Goal: Find specific page/section: Find specific page/section

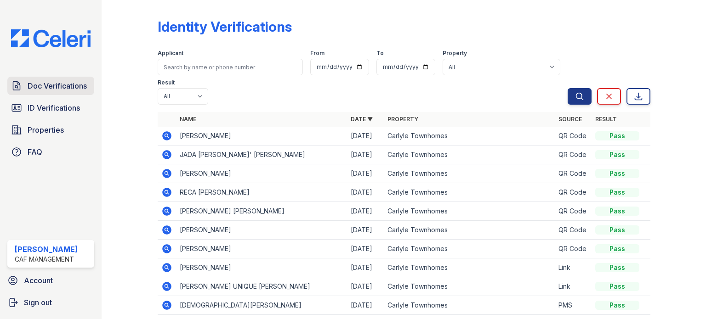
drag, startPoint x: 0, startPoint y: 0, endPoint x: 60, endPoint y: 84, distance: 103.4
click at [60, 84] on span "Doc Verifications" at bounding box center [57, 85] width 59 height 11
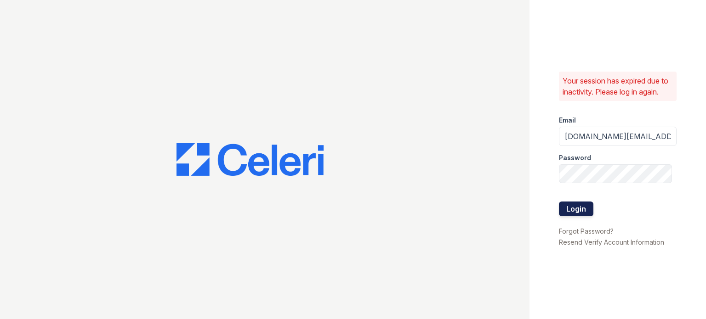
click at [580, 210] on button "Login" at bounding box center [576, 209] width 34 height 15
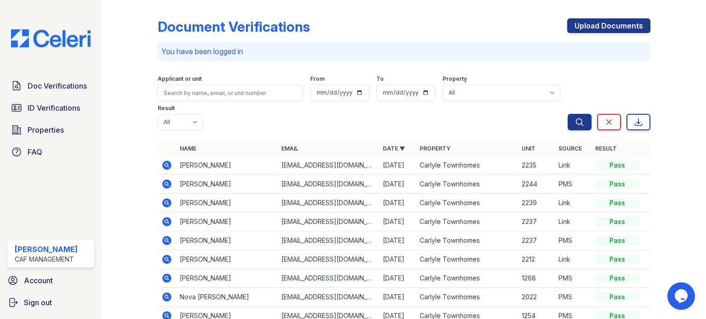
click at [368, 23] on div "Document Verifications Upload Documents" at bounding box center [404, 30] width 492 height 24
